Goal: Find specific page/section: Find specific page/section

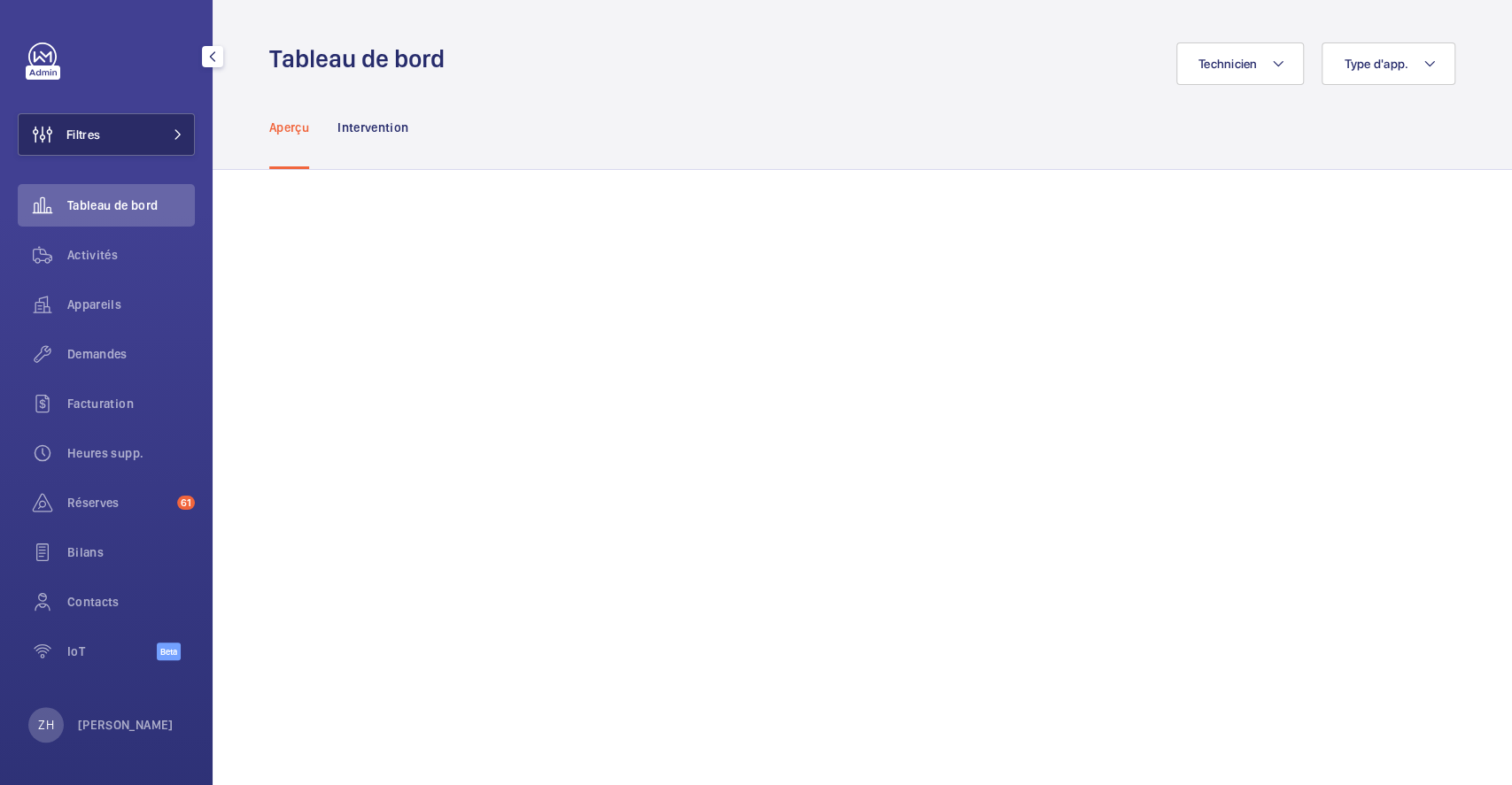
click at [119, 121] on button "Filtres" at bounding box center [106, 134] width 177 height 43
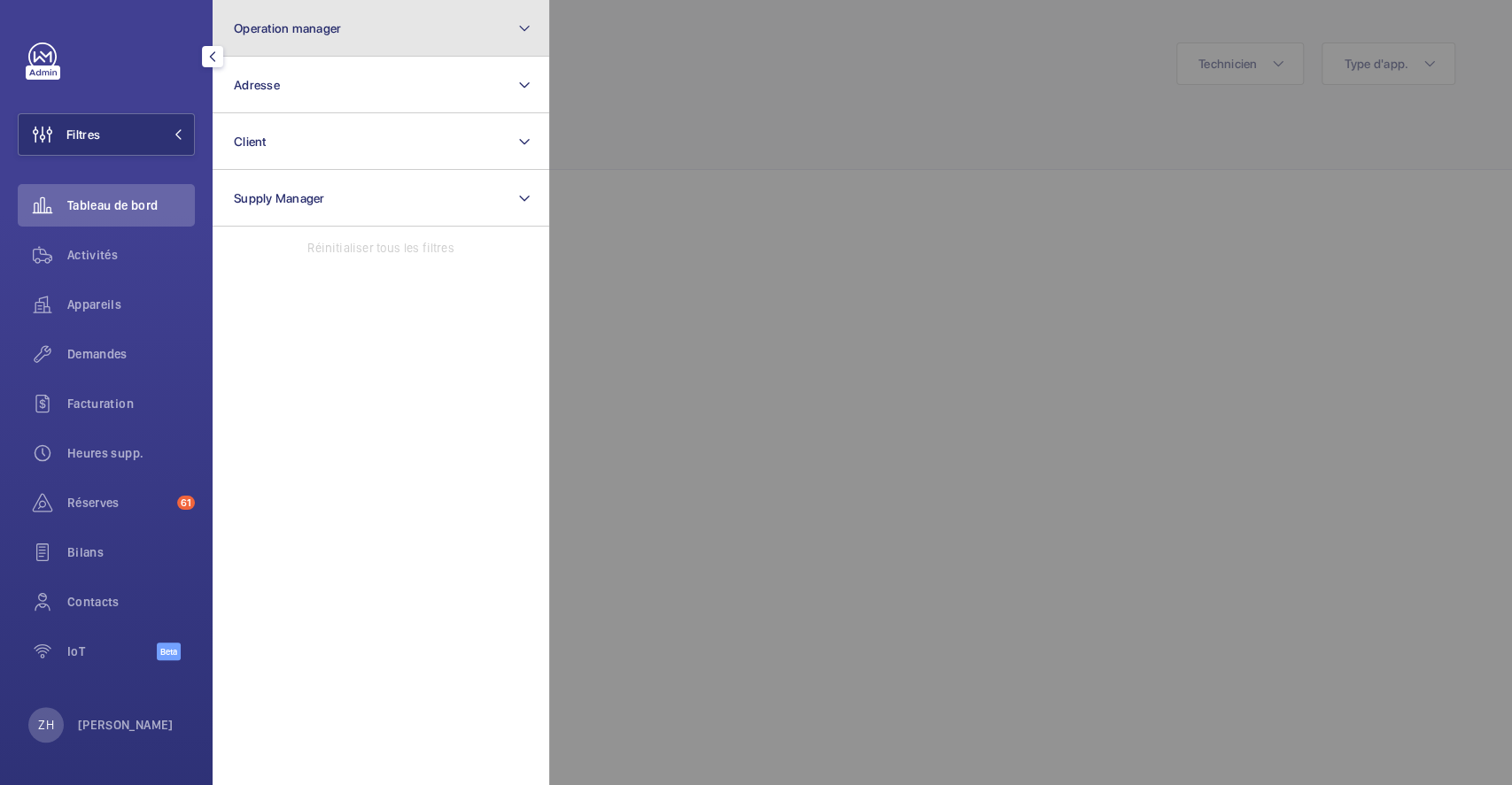
click at [420, 35] on button "Operation manager" at bounding box center [380, 28] width 336 height 57
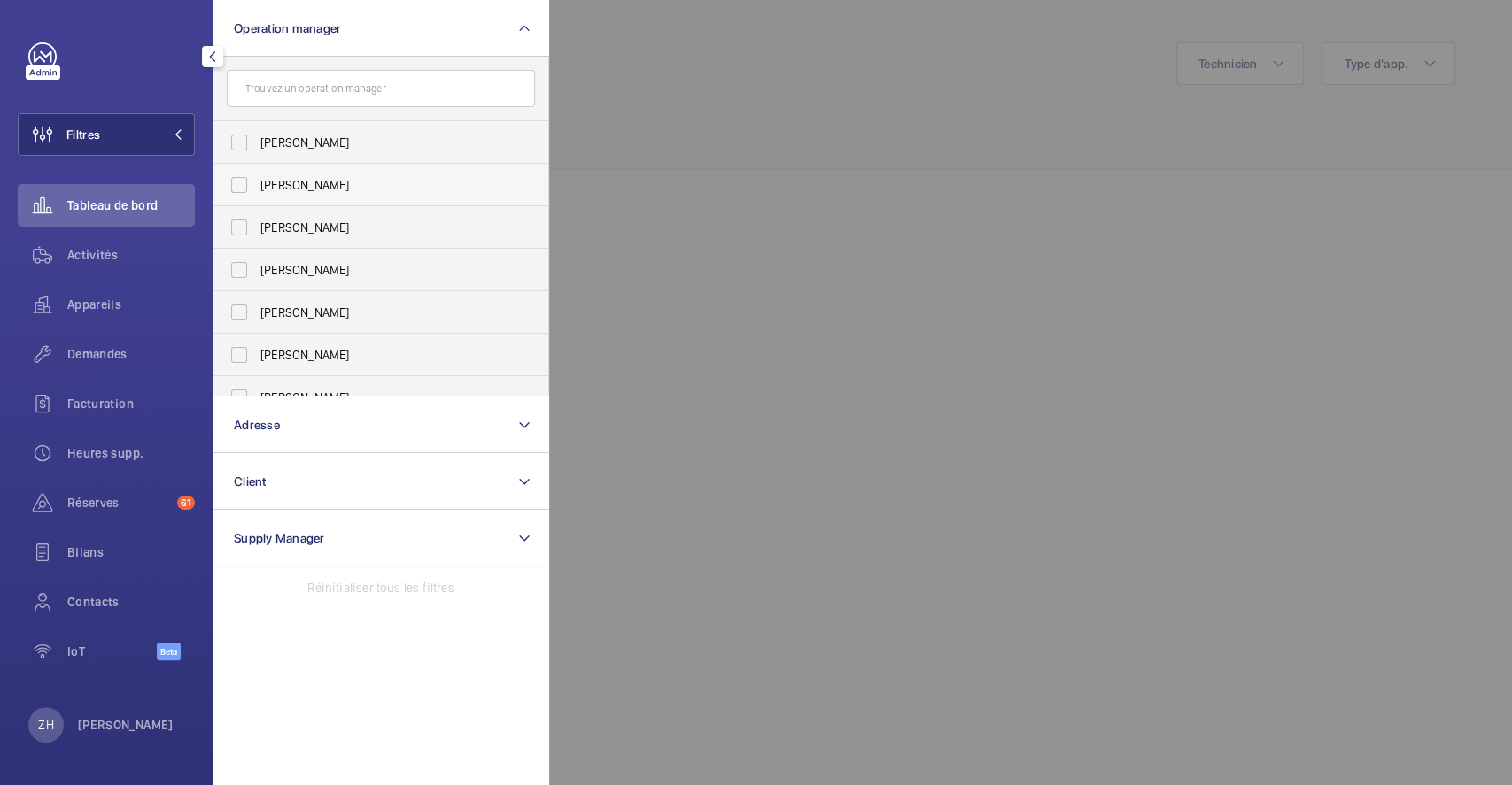
click at [330, 167] on label "[PERSON_NAME]" at bounding box center [367, 185] width 308 height 43
click at [257, 168] on input "[PERSON_NAME]" at bounding box center [238, 185] width 35 height 35
checkbox input "true"
click at [798, 152] on div at bounding box center [1305, 392] width 1512 height 785
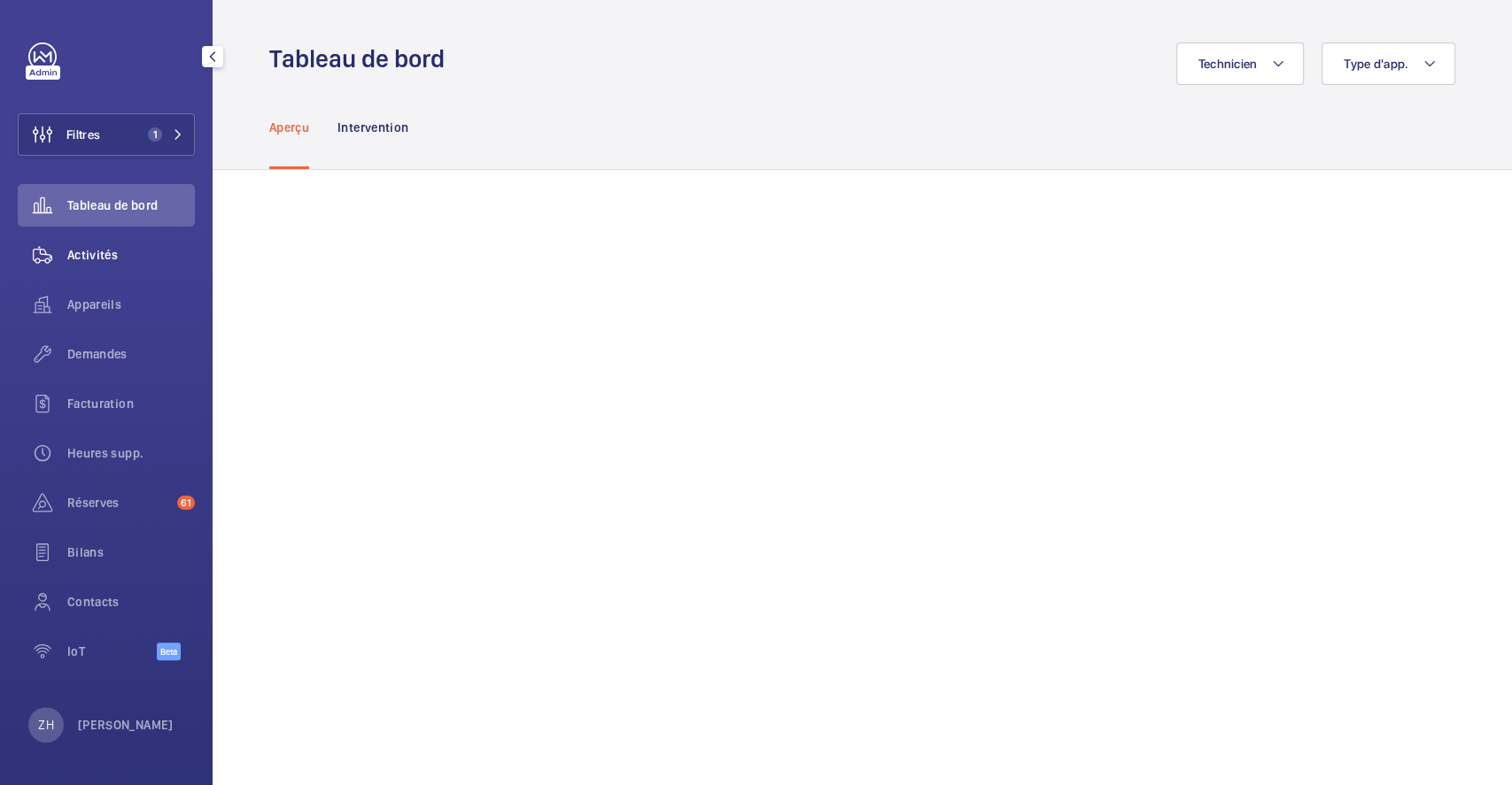
click at [111, 260] on span "Activités" at bounding box center [131, 256] width 128 height 18
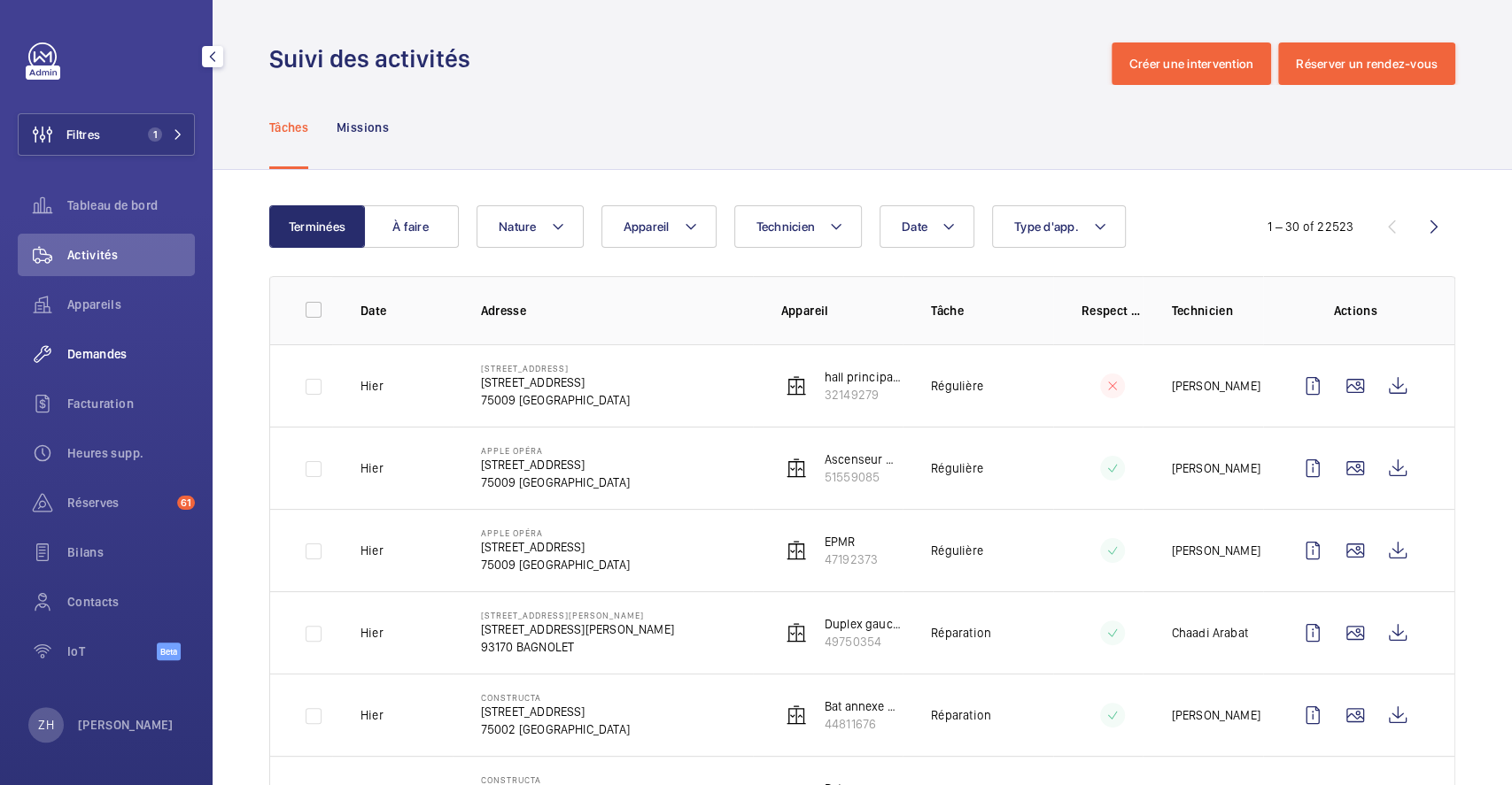
click at [108, 355] on span "Demandes" at bounding box center [131, 354] width 128 height 18
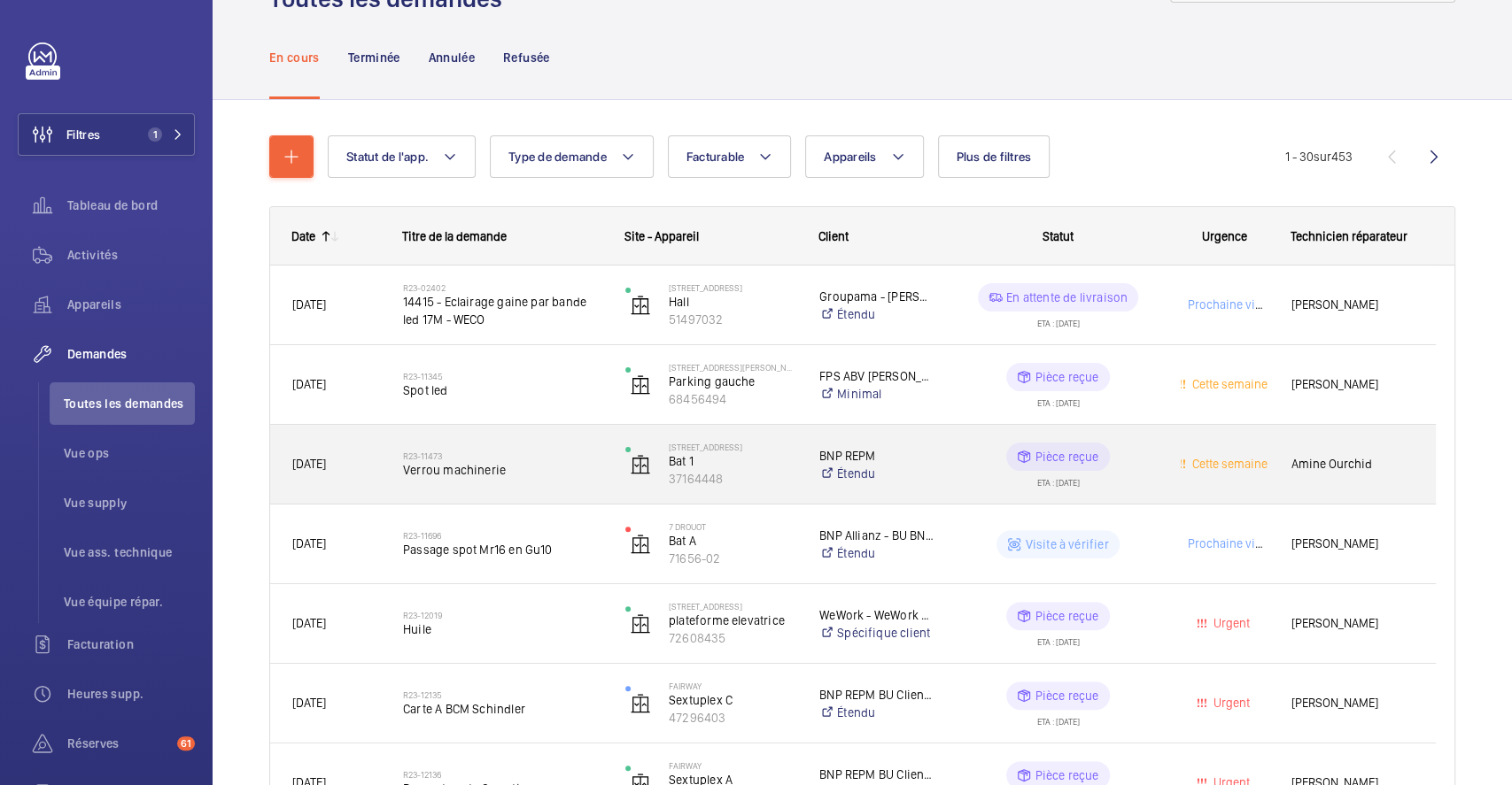
scroll to position [118, 0]
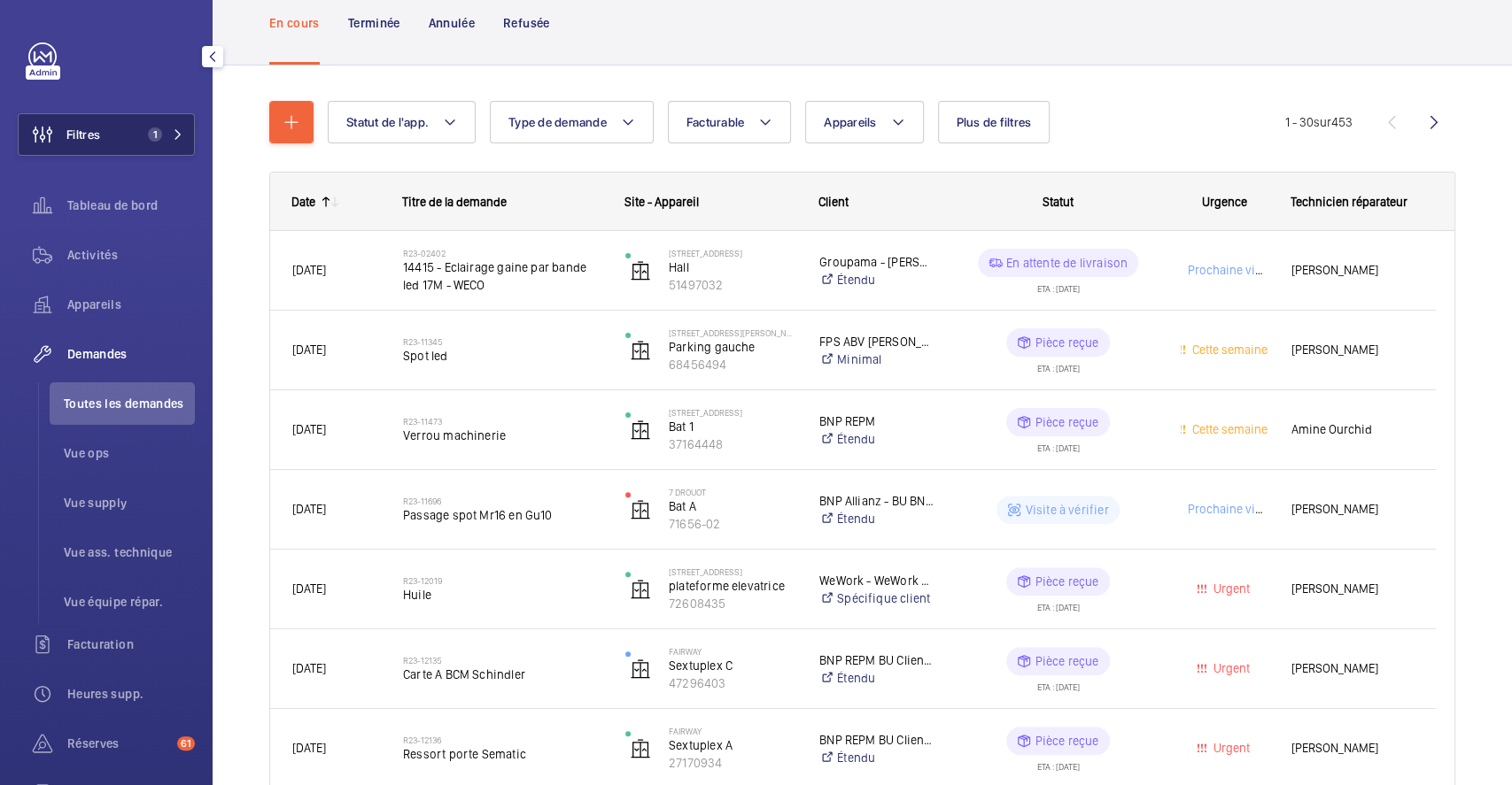
click at [127, 131] on button "Filtres 1" at bounding box center [106, 134] width 177 height 43
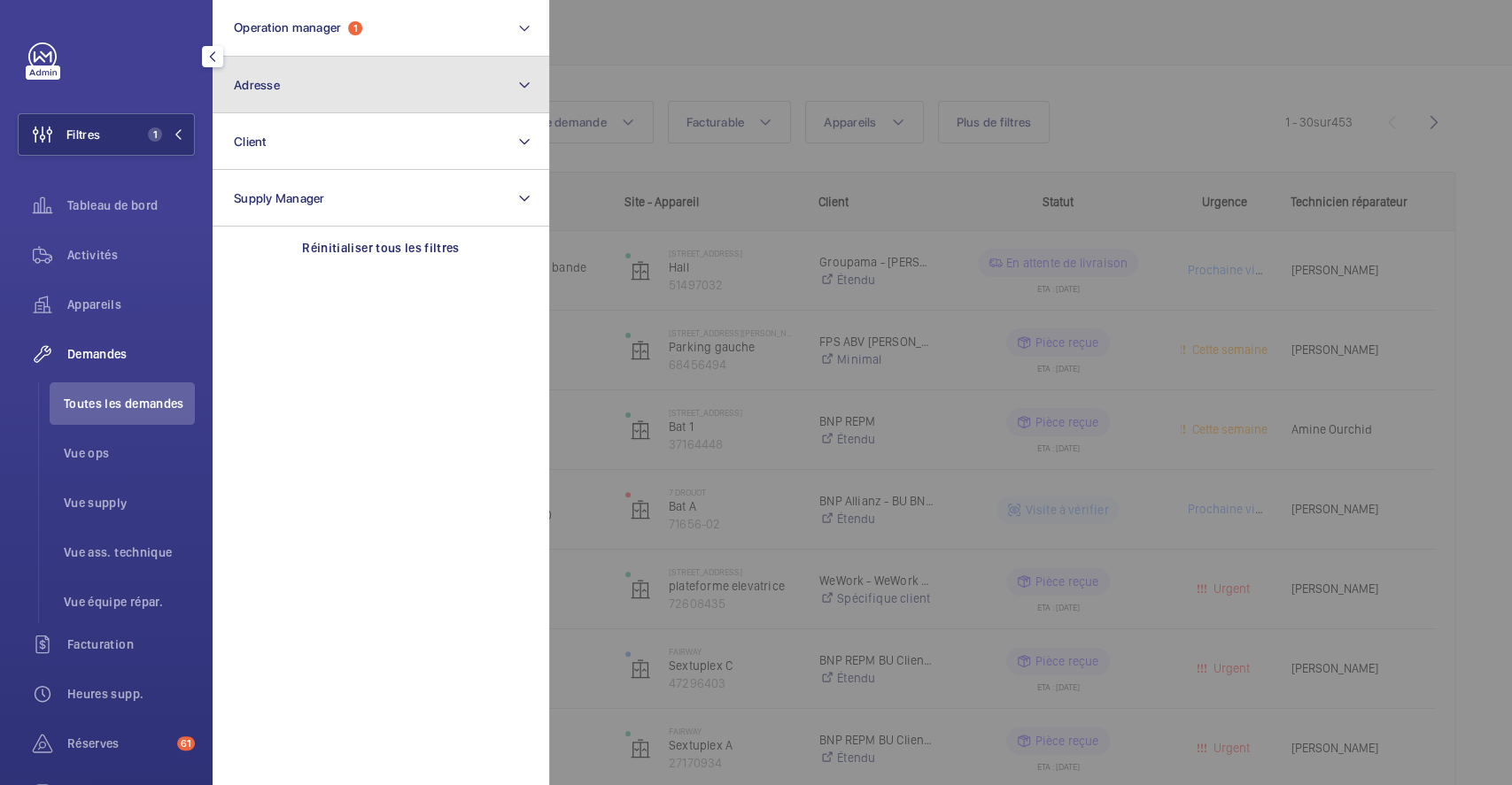
click at [355, 90] on button "Adresse" at bounding box center [380, 85] width 336 height 57
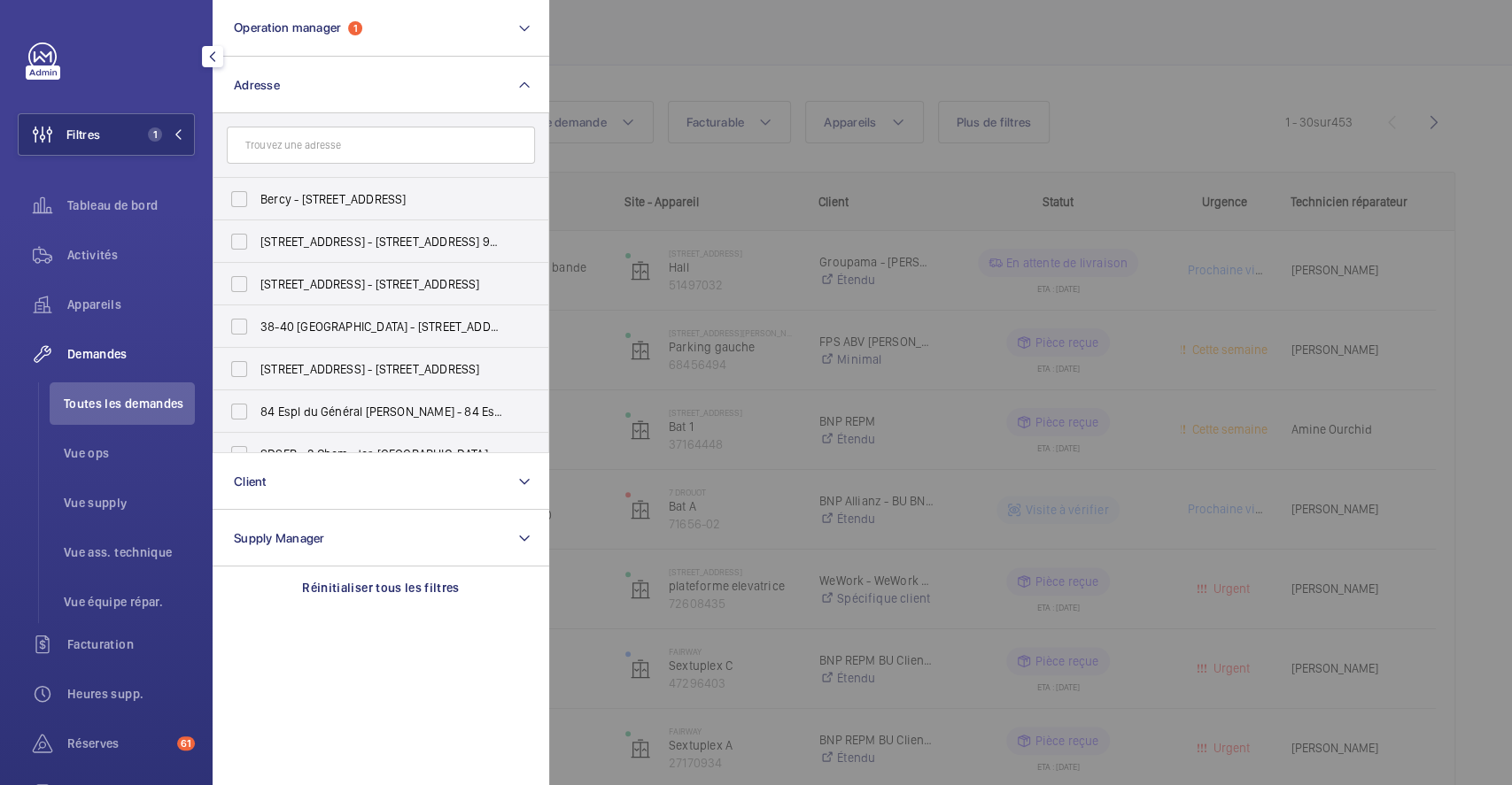
click at [345, 138] on input "text" at bounding box center [381, 145] width 308 height 37
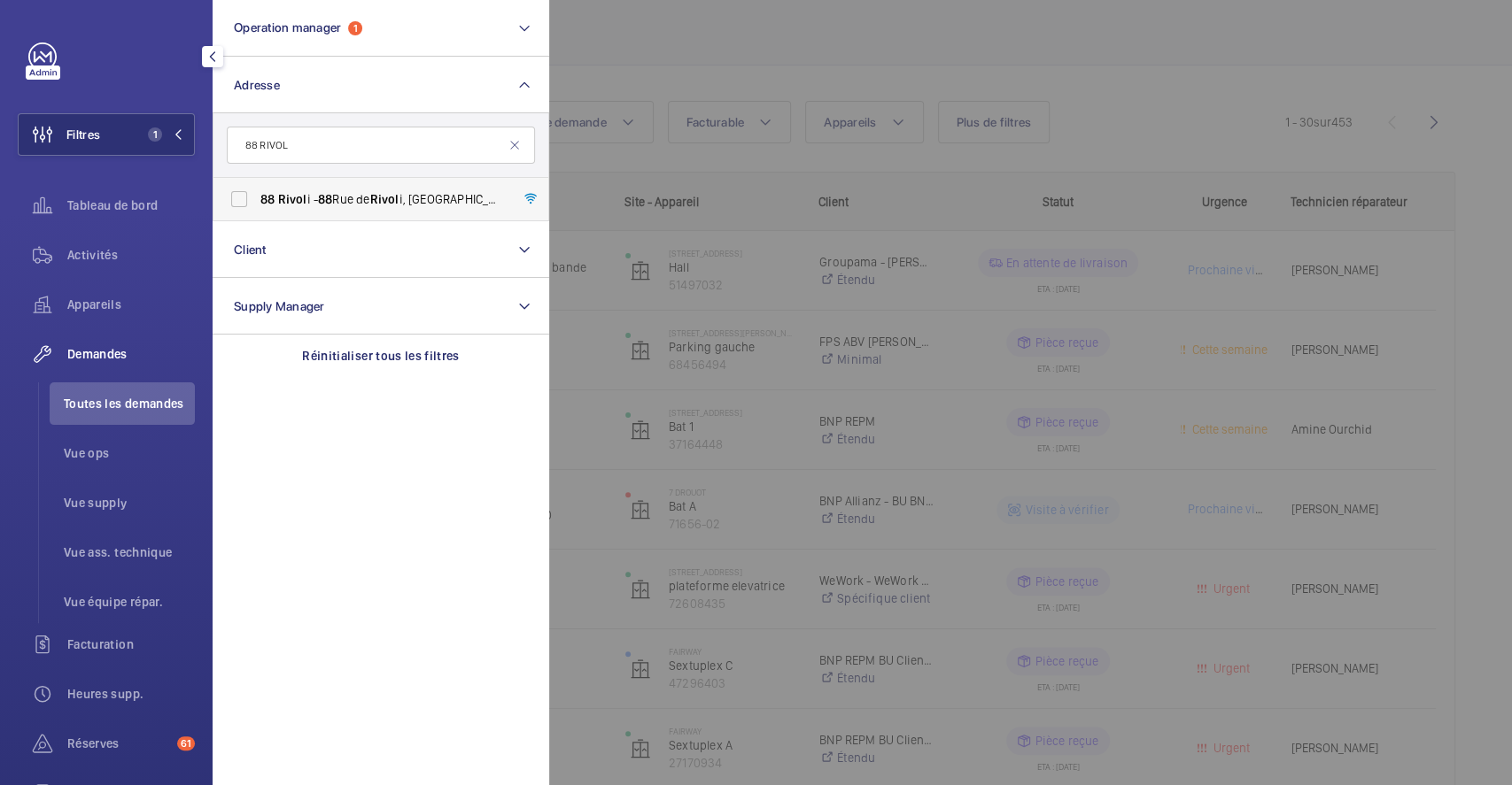
type input "88 RIVOL"
drag, startPoint x: 236, startPoint y: 202, endPoint x: 341, endPoint y: 201, distance: 105.0
click at [241, 202] on label "88 Rivol i - [STREET_ADDRESS]" at bounding box center [367, 199] width 308 height 43
click at [241, 202] on input "88 Rivol i - [STREET_ADDRESS]" at bounding box center [238, 199] width 35 height 35
checkbox input "true"
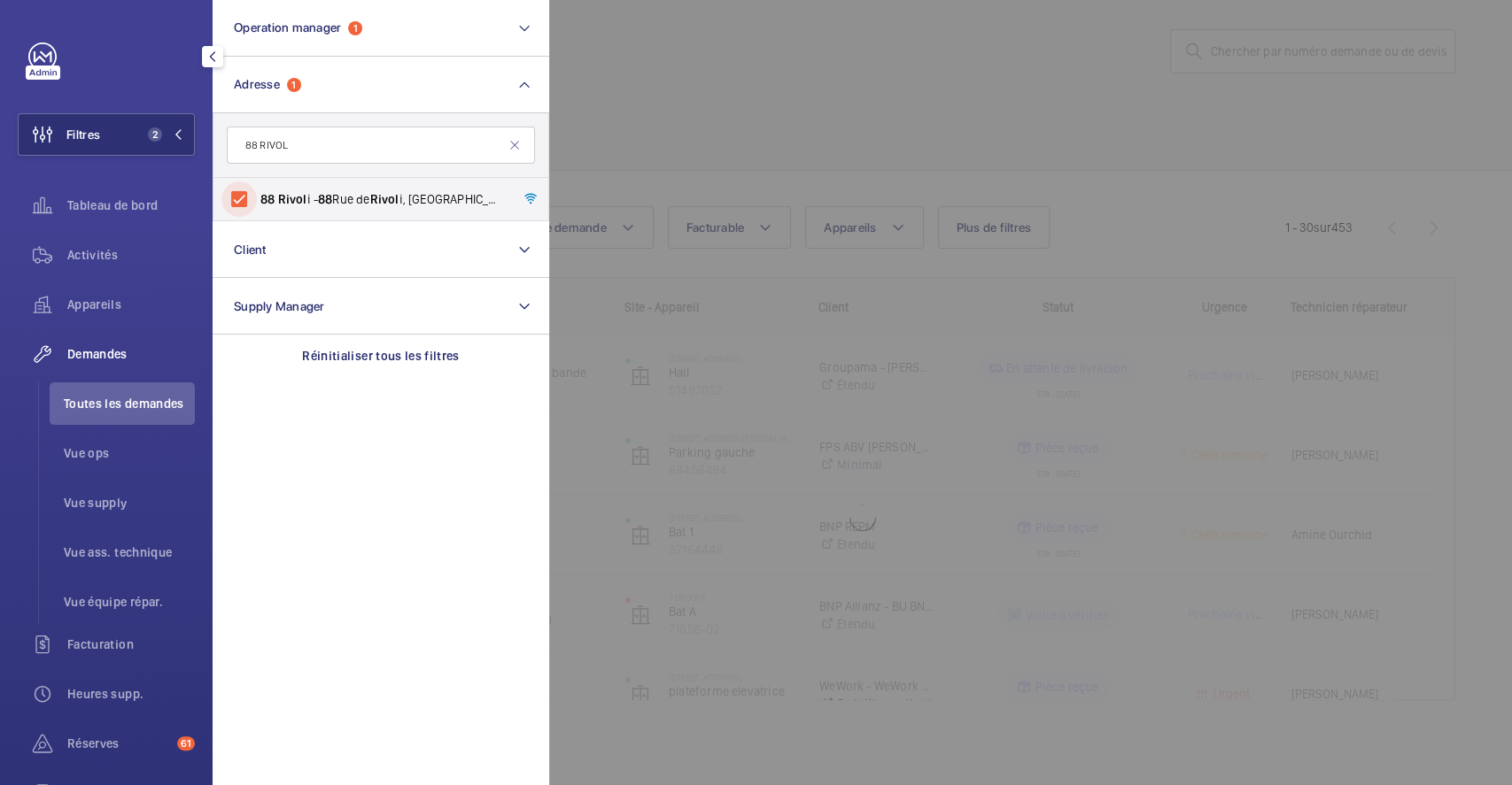
scroll to position [13, 0]
click at [807, 36] on div at bounding box center [1305, 392] width 1512 height 785
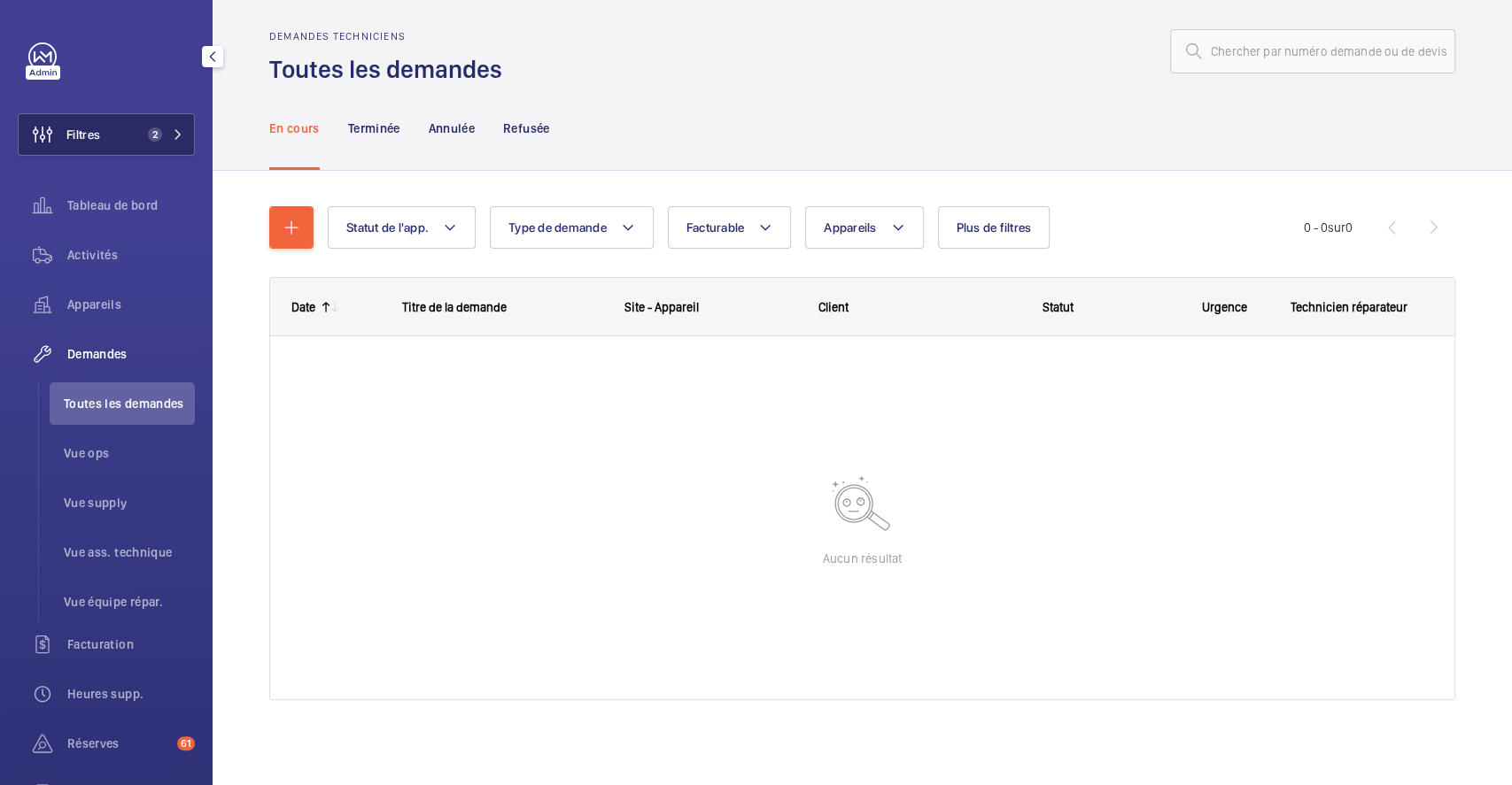
click at [121, 130] on button "Filtres 2" at bounding box center [106, 134] width 177 height 43
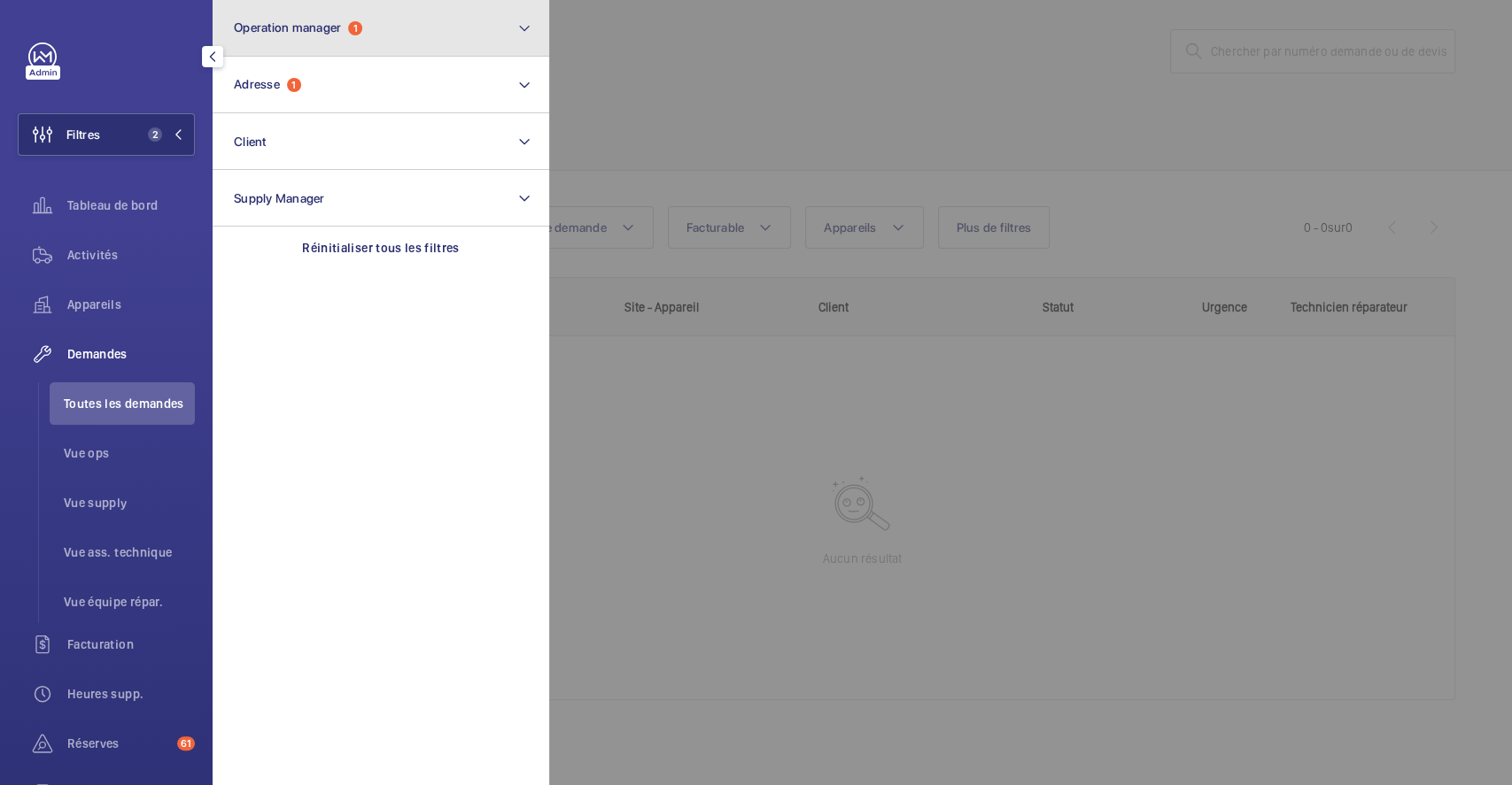
click at [500, 24] on button "Operation manager 1" at bounding box center [380, 28] width 336 height 57
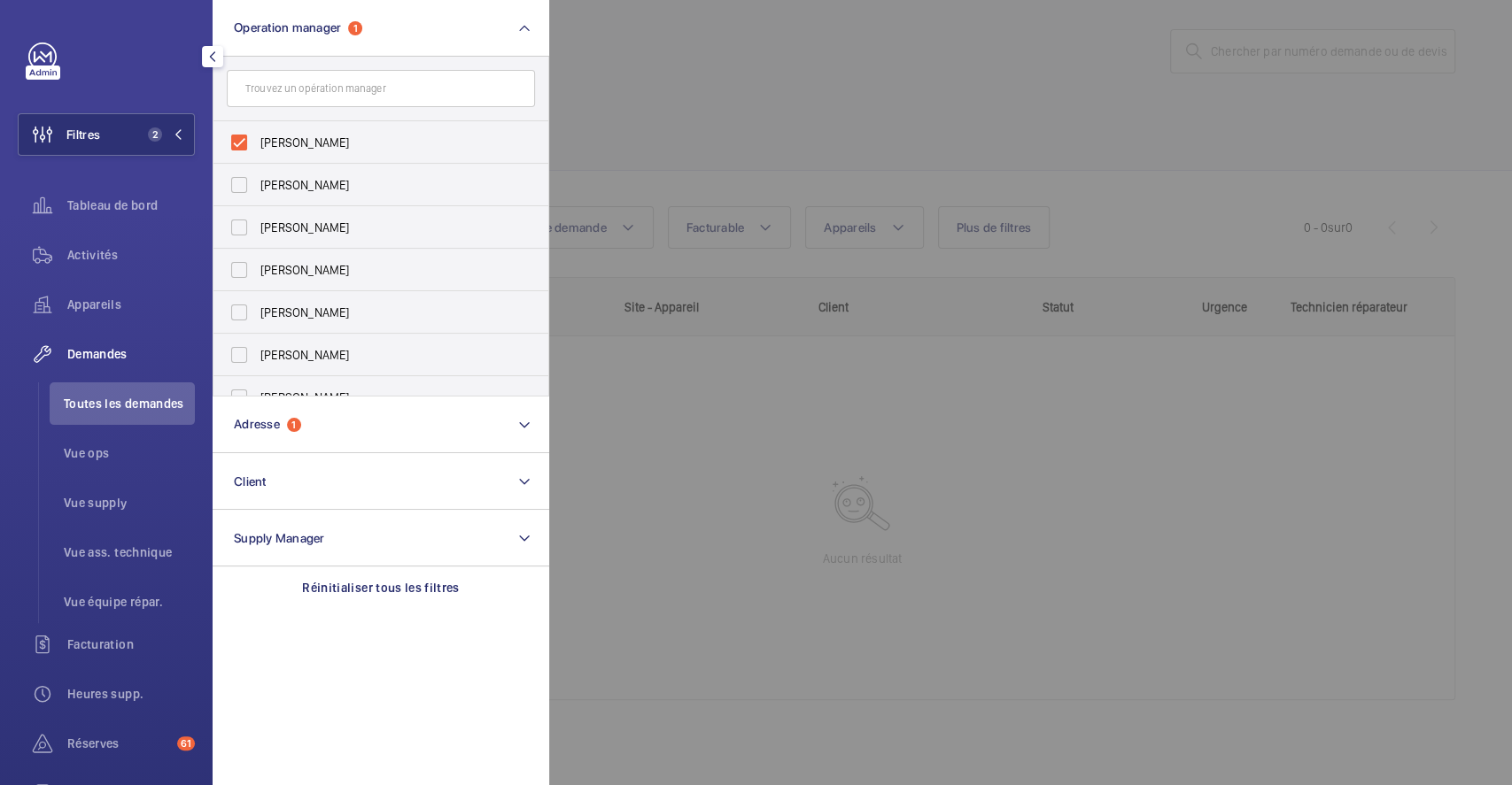
click at [248, 144] on label "[PERSON_NAME]" at bounding box center [367, 142] width 308 height 43
click at [248, 144] on input "[PERSON_NAME]" at bounding box center [238, 142] width 35 height 35
checkbox input "false"
click at [888, 60] on div at bounding box center [1305, 392] width 1512 height 785
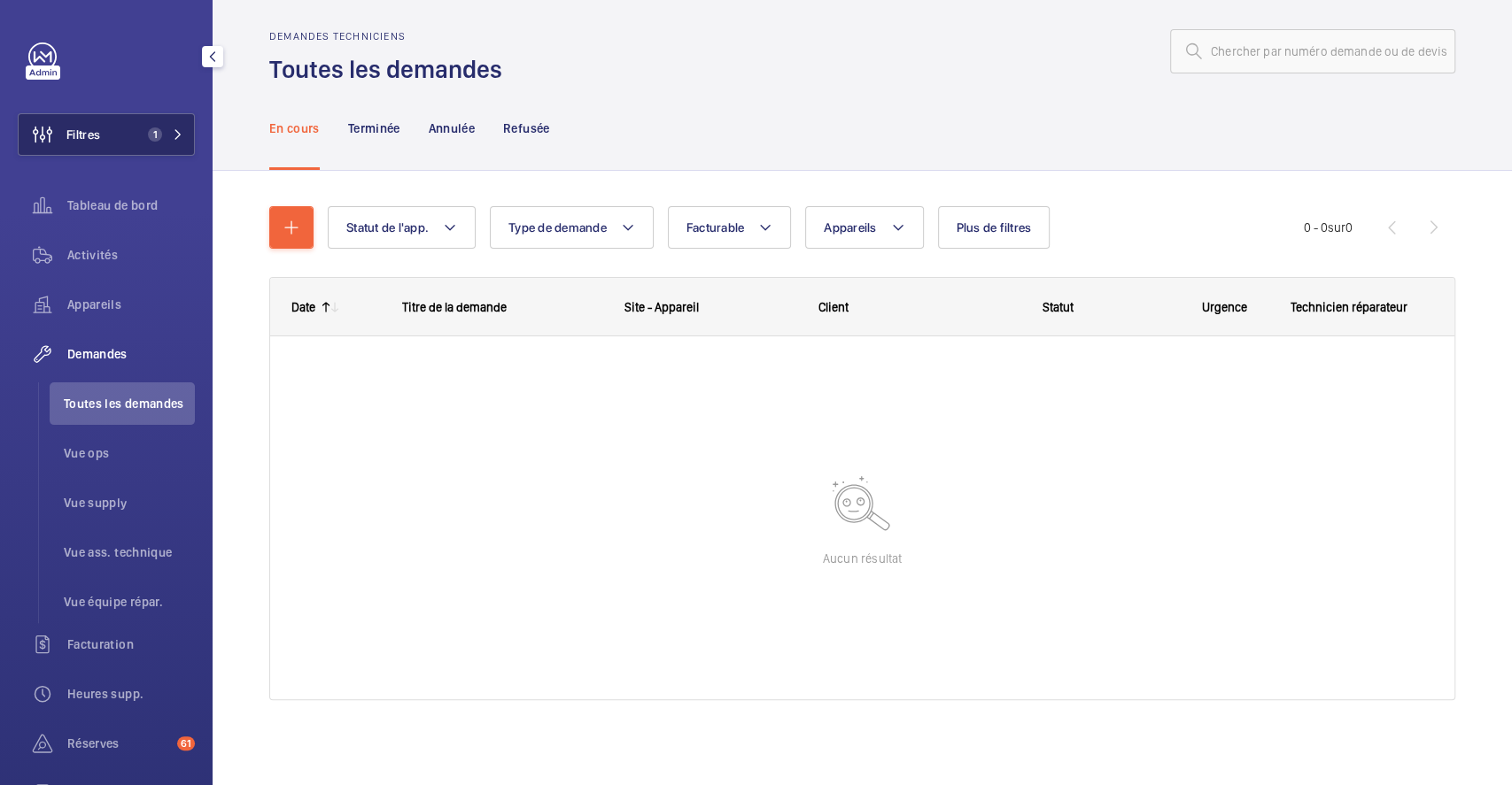
click at [63, 131] on wm-front-icon-button at bounding box center [43, 134] width 48 height 43
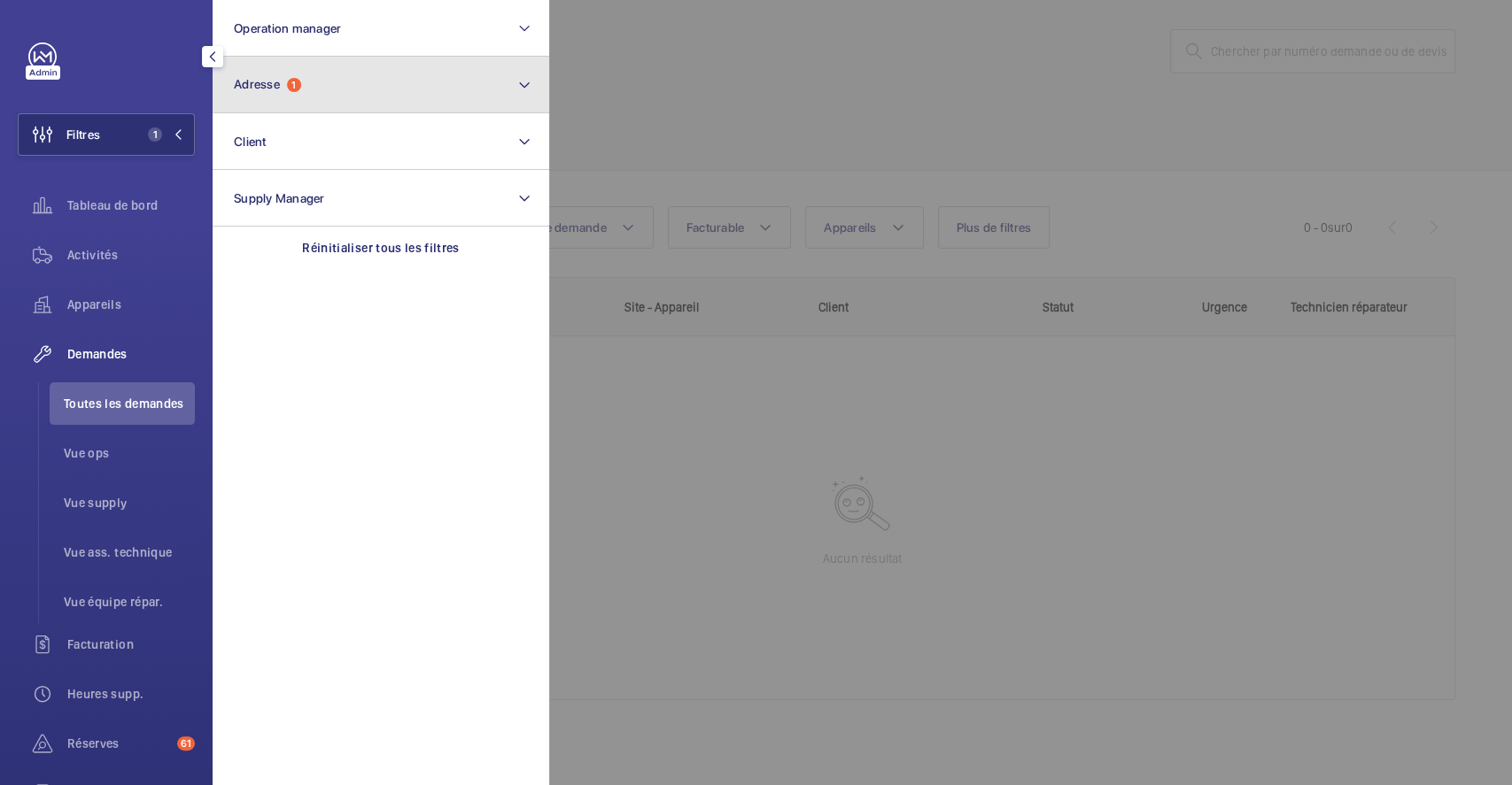
click at [363, 82] on button "Adresse 1" at bounding box center [380, 85] width 336 height 57
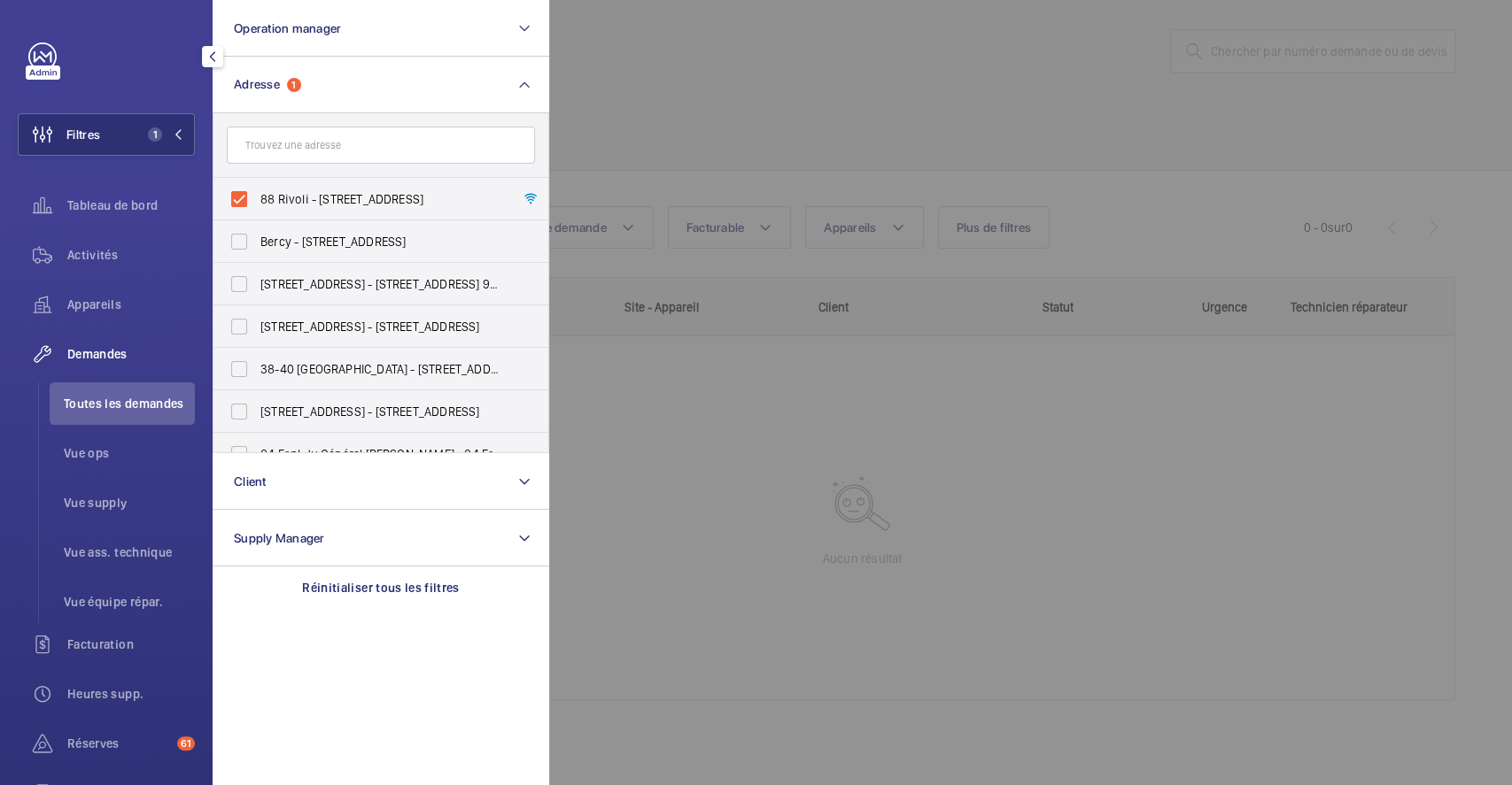
click at [652, 67] on div at bounding box center [1305, 392] width 1512 height 785
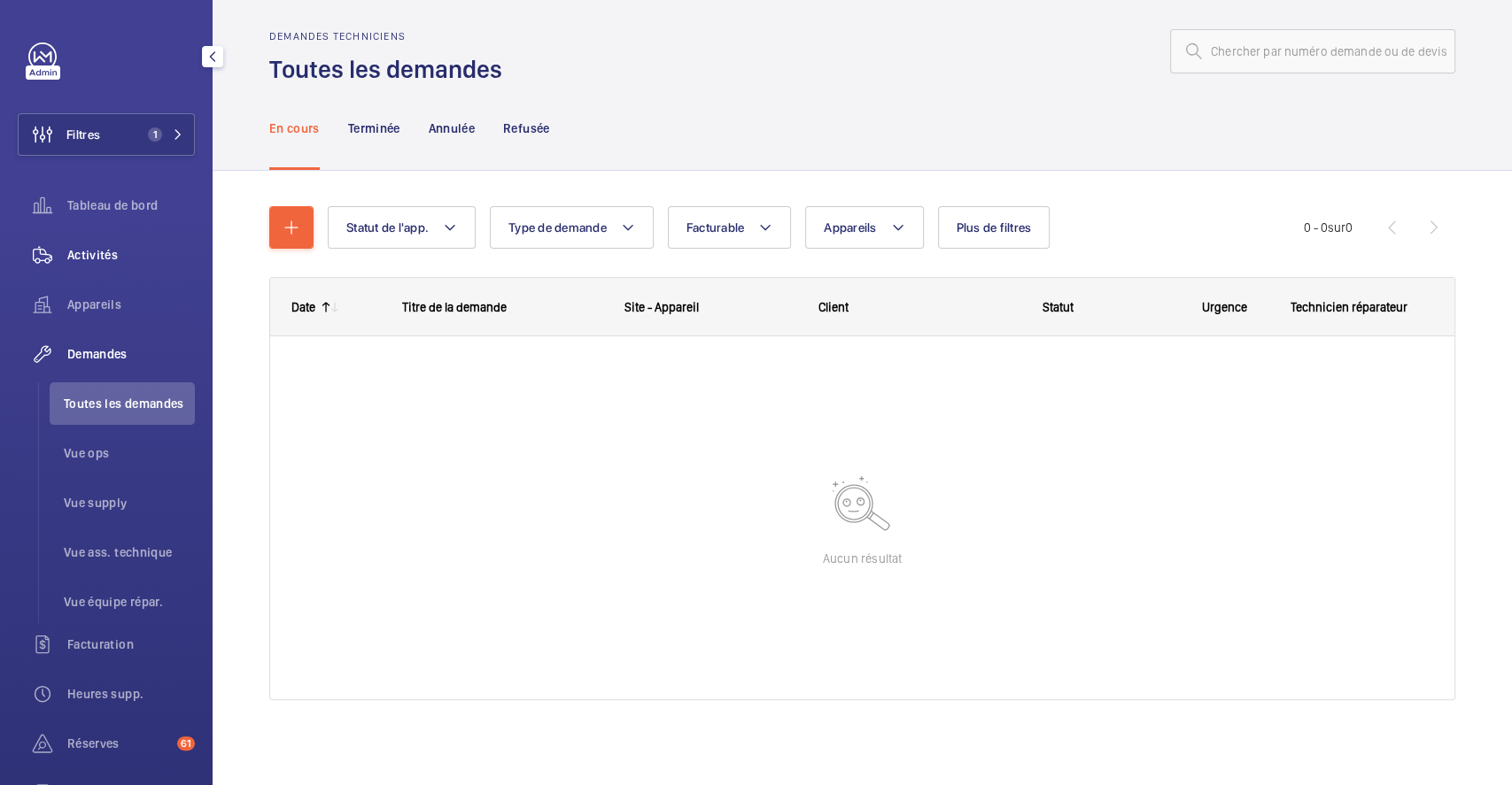
click at [117, 257] on span "Activités" at bounding box center [131, 256] width 128 height 18
